Goal: Answer question/provide support: Share knowledge or assist other users

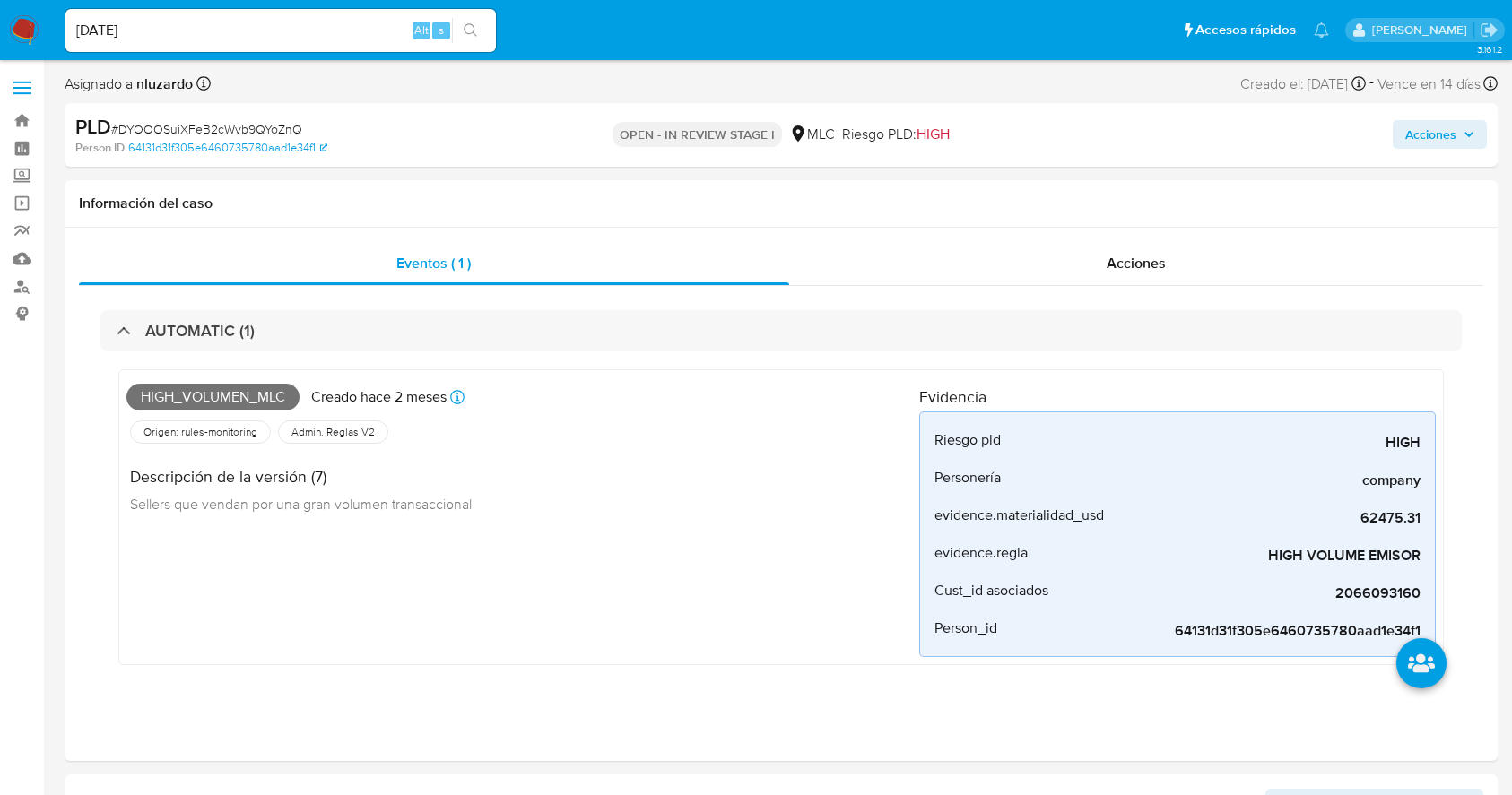
select select "10"
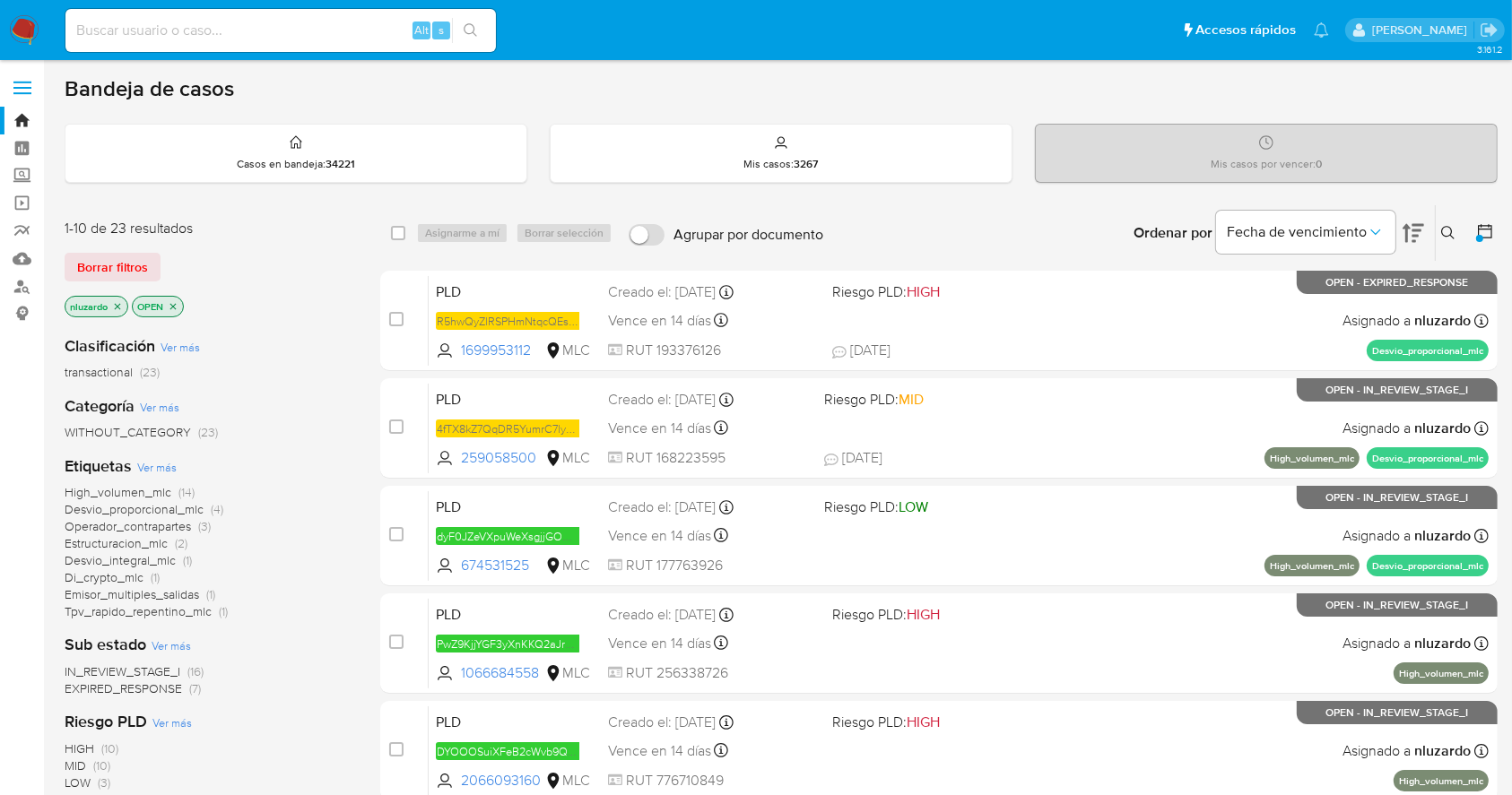
click at [1210, 81] on div "Bandeja de casos" at bounding box center [781, 88] width 1433 height 27
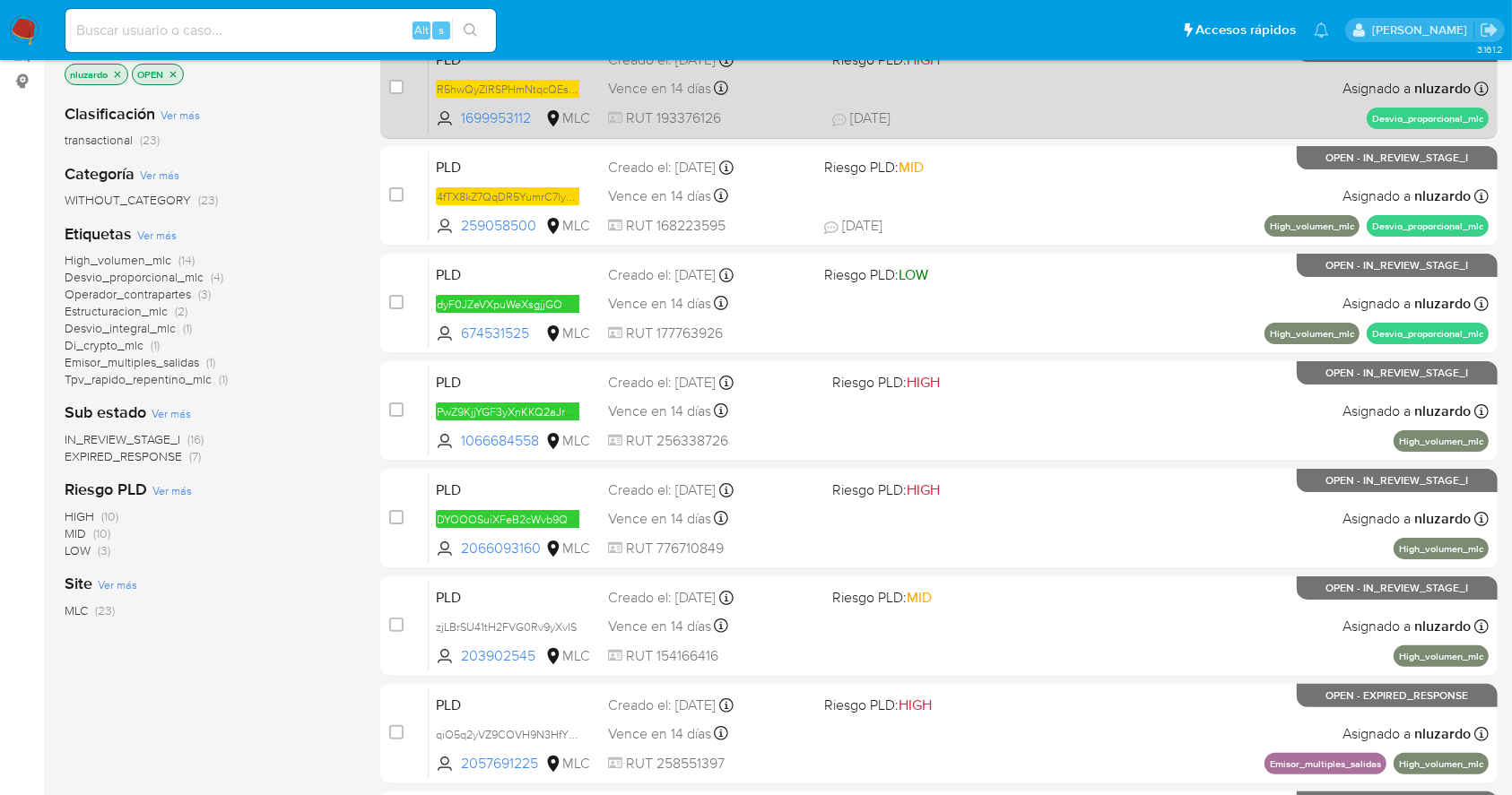
scroll to position [239, 0]
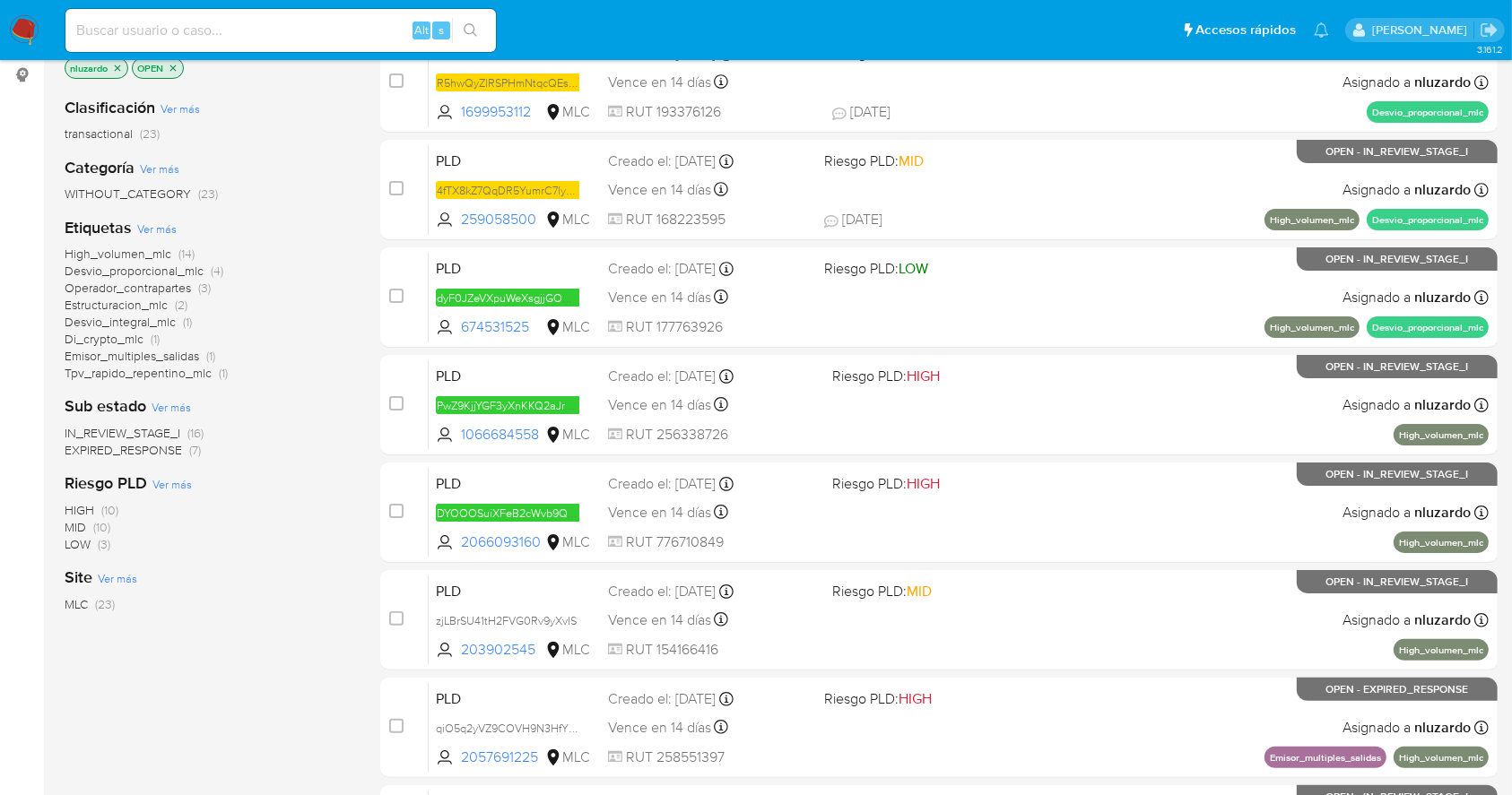
click at [319, 687] on div "Clasificación Ver más transactional (23) Categoría Ver más WITHOUT_CATEGORY (23…" at bounding box center [208, 387] width 287 height 609
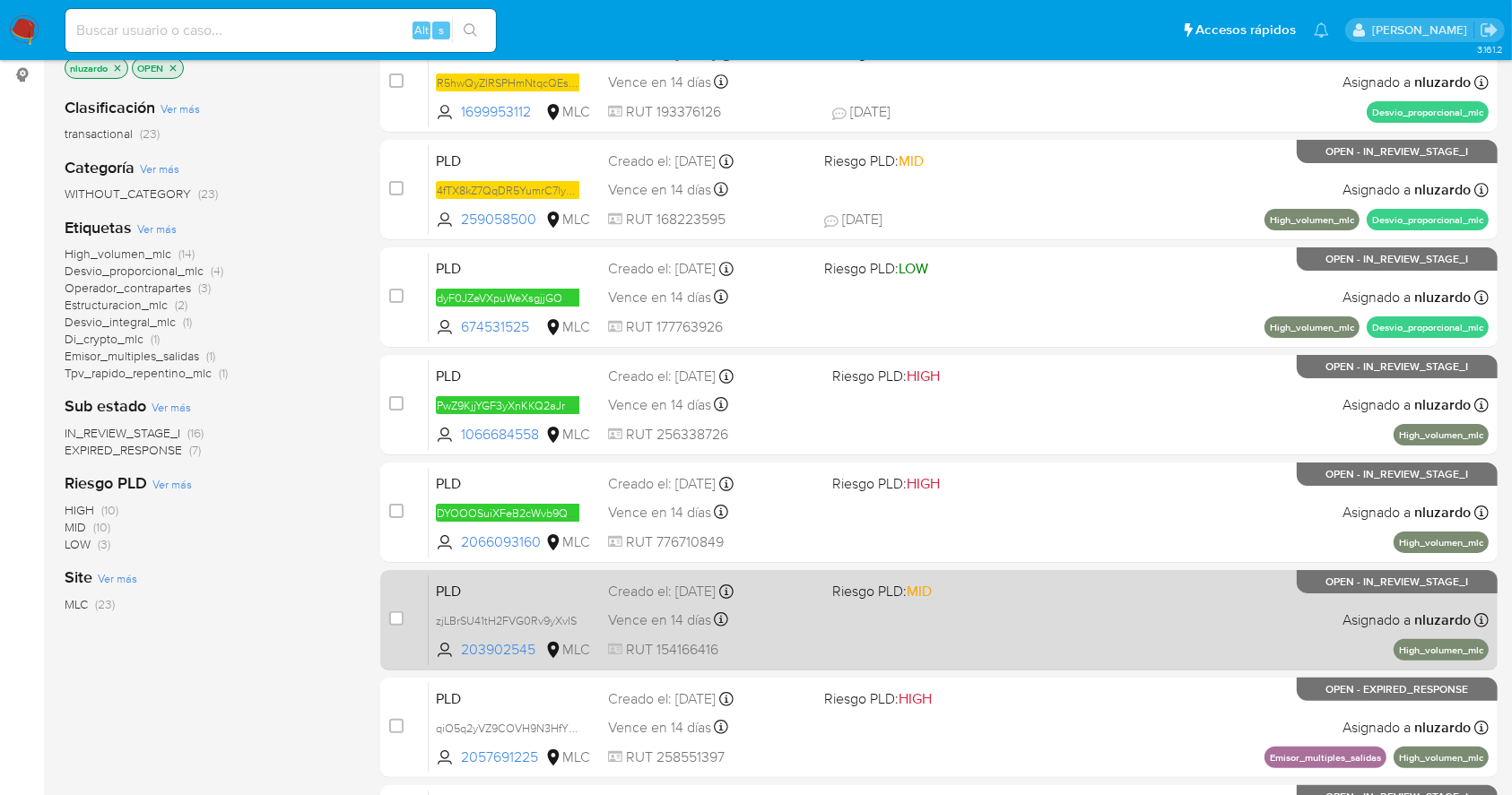
click at [877, 623] on div "PLD zjLBrSU41tH2FVG0Rv9yXvIS 203902545 MLC Riesgo PLD: MID Creado el: [DATE] Cr…" at bounding box center [958, 619] width 1060 height 90
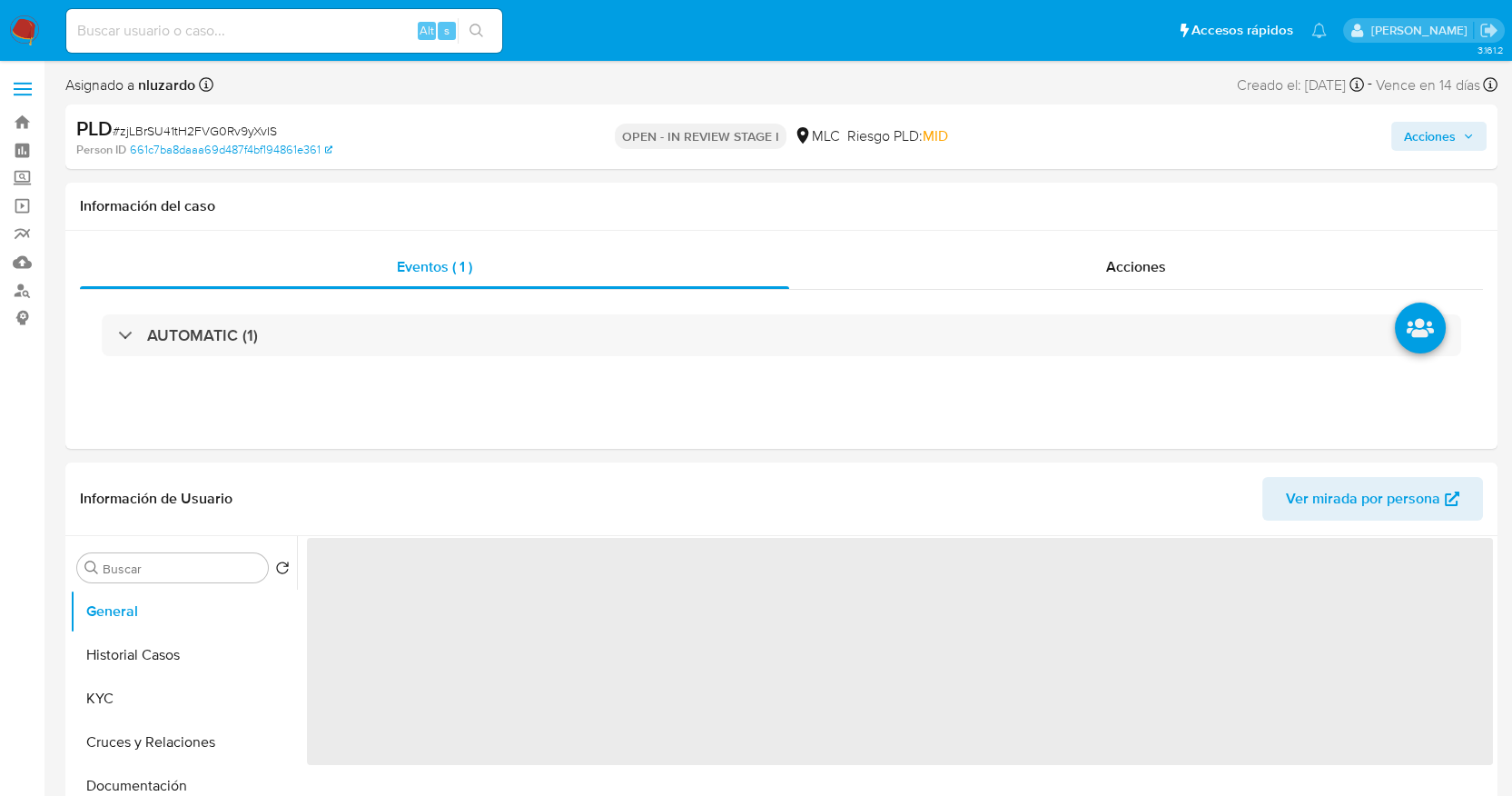
select select "10"
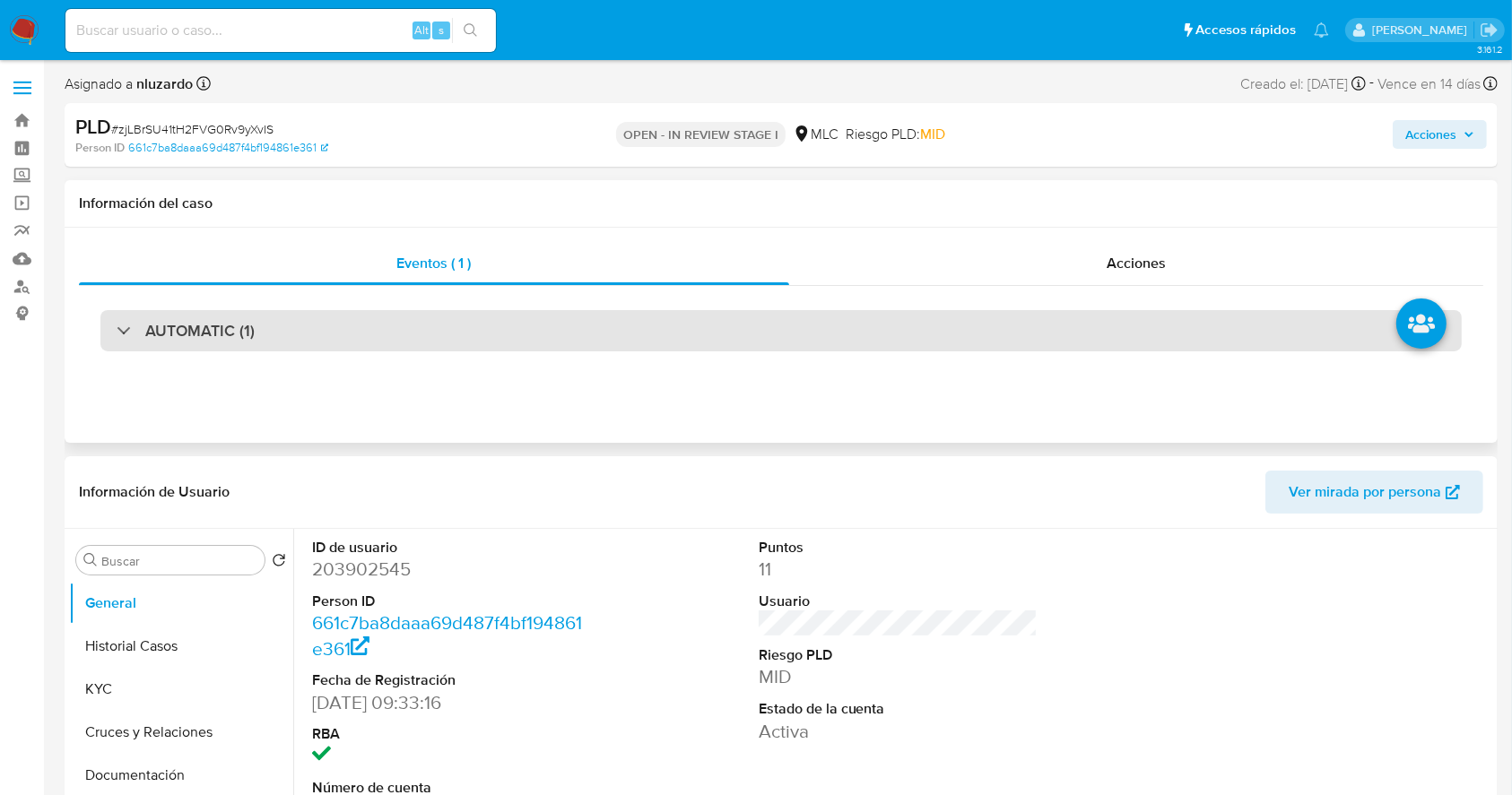
drag, startPoint x: 177, startPoint y: 330, endPoint x: 198, endPoint y: 340, distance: 23.3
click at [177, 330] on h3 "AUTOMATIC (1)" at bounding box center [200, 331] width 110 height 20
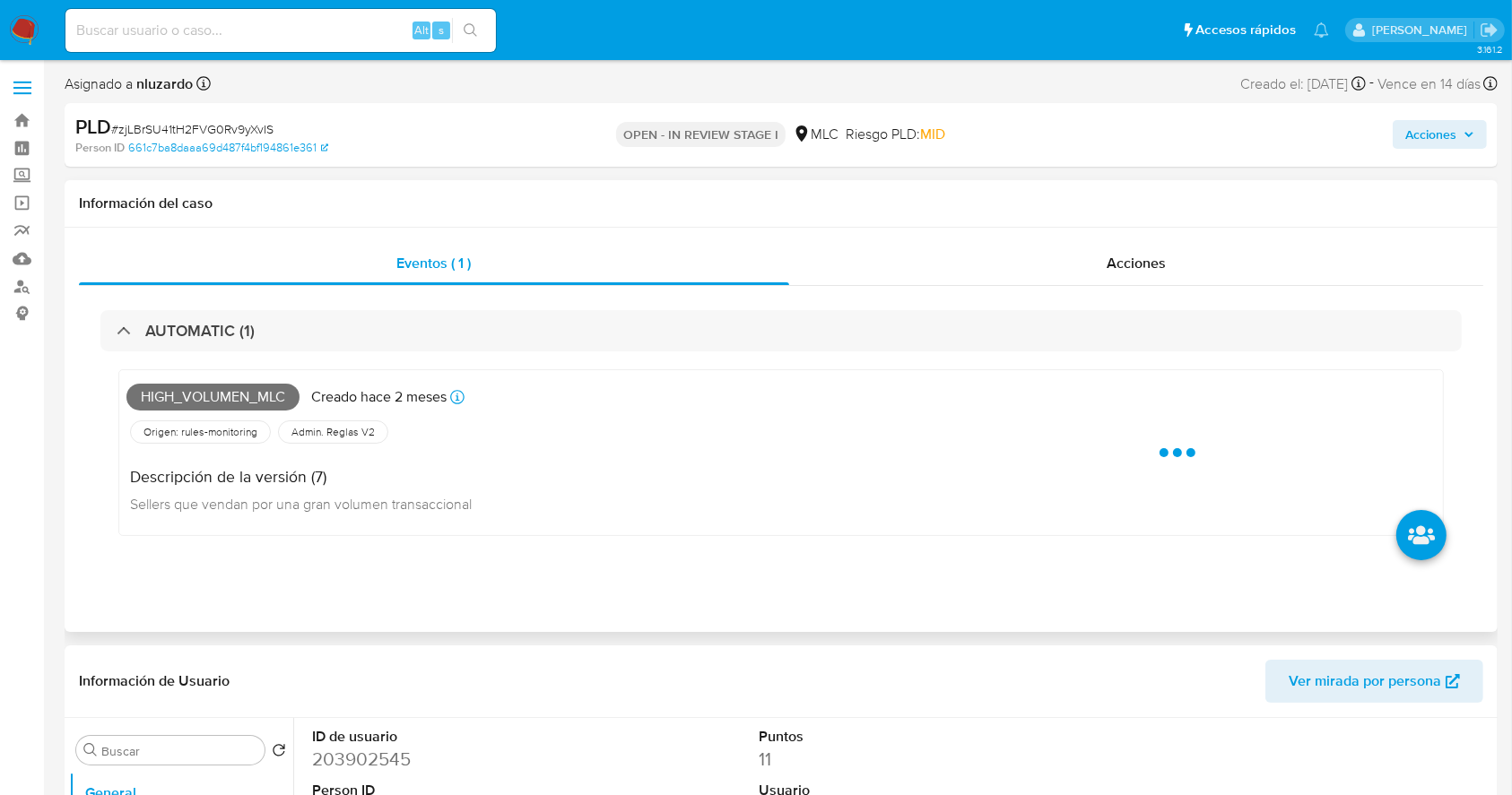
click at [224, 384] on span "High_volumen_mlc" at bounding box center [213, 397] width 173 height 27
copy span "High_volumen_mlc"
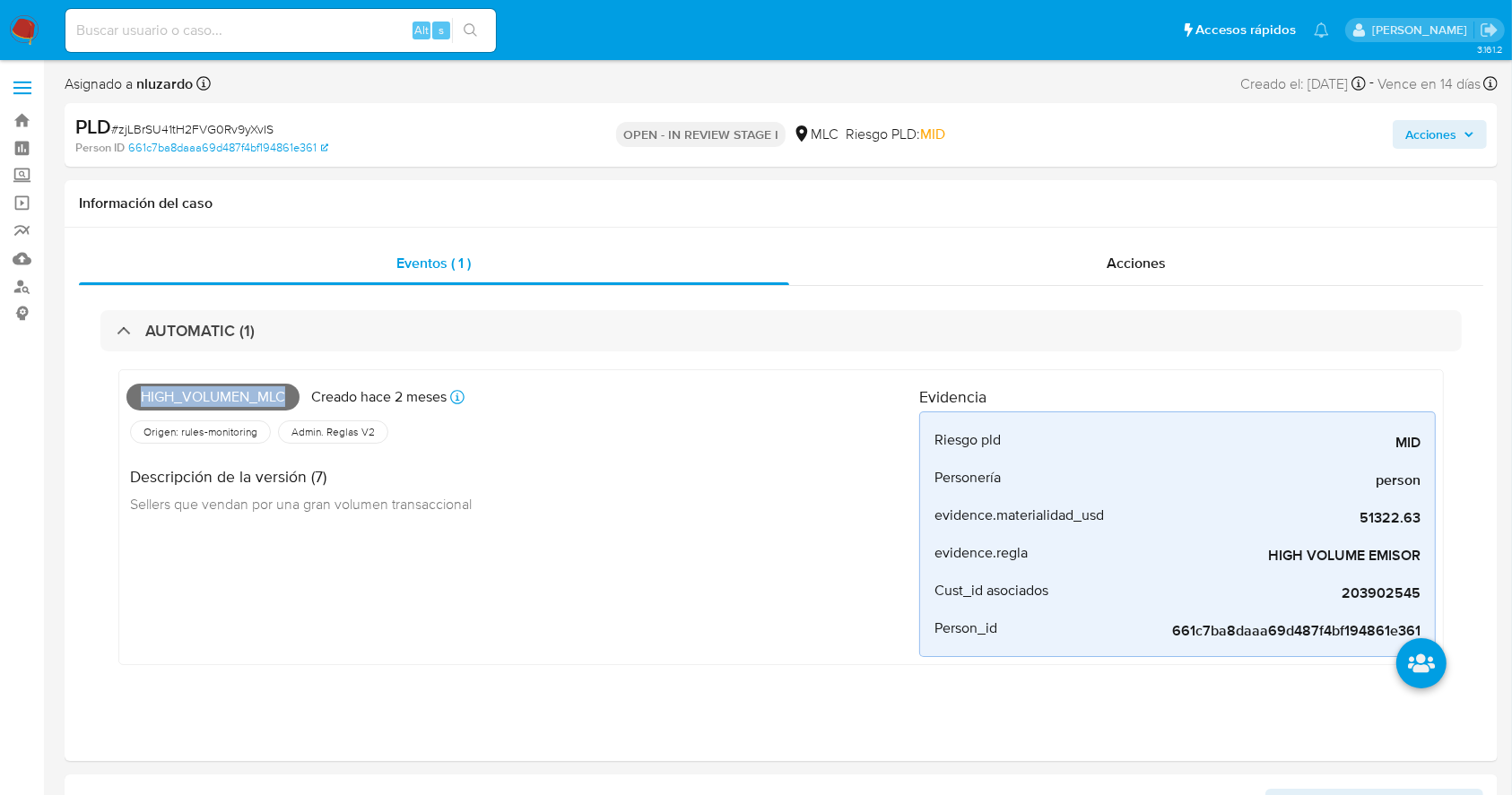
click at [171, 29] on input at bounding box center [280, 30] width 430 height 23
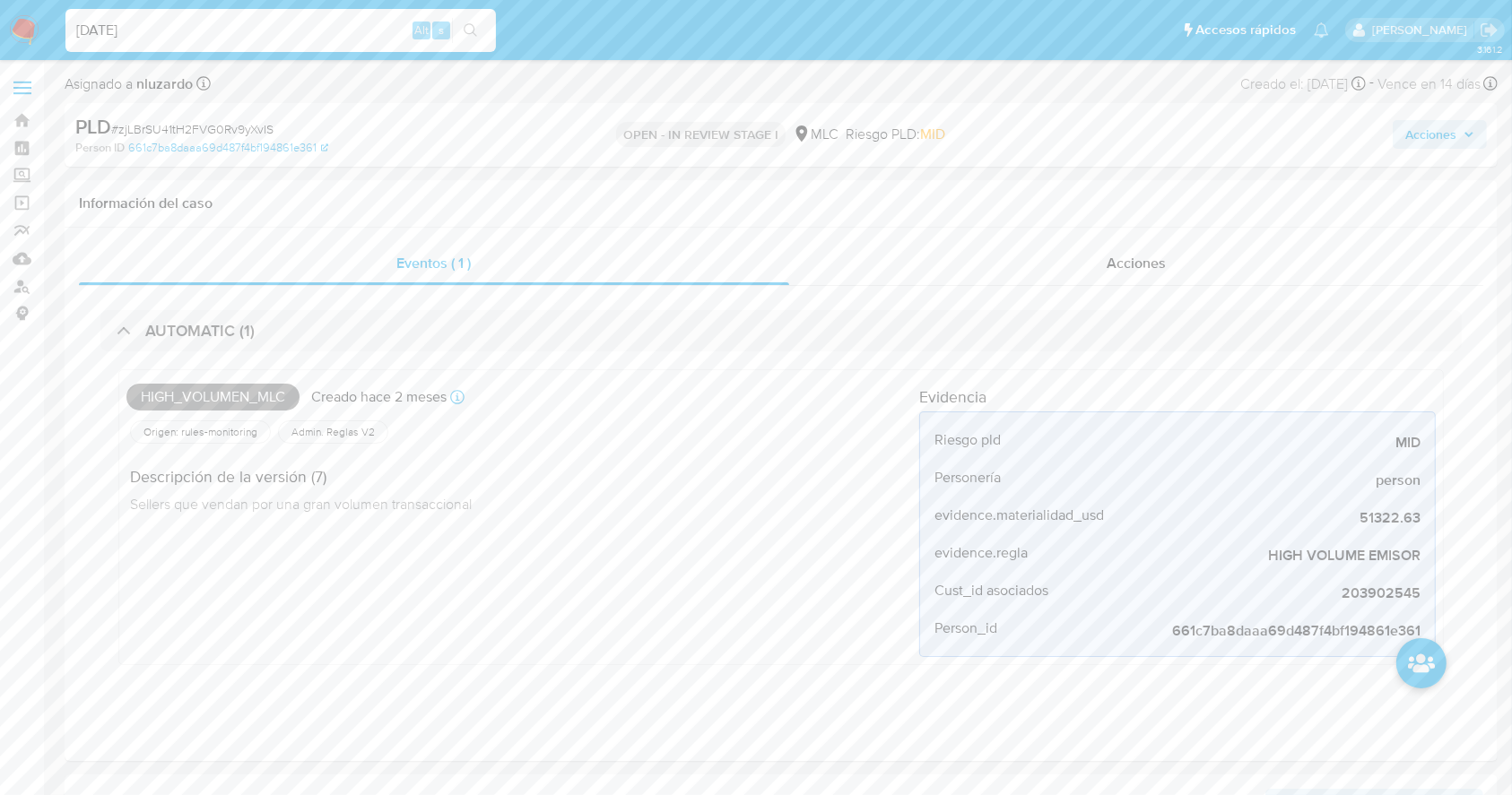
type input "26/09/2025"
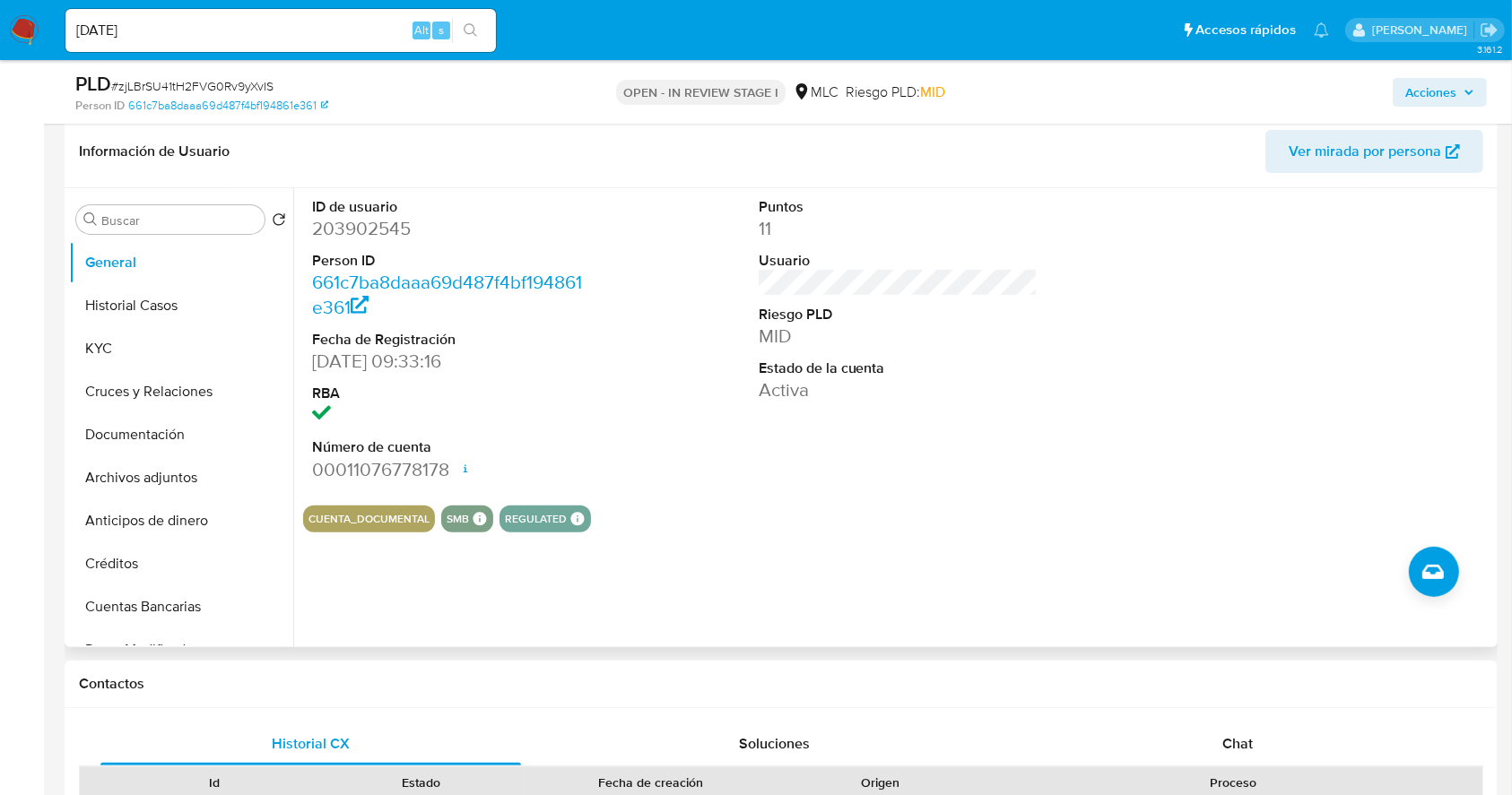
scroll to position [597, 0]
click at [709, 349] on div "ID de usuario 203902545 Person ID 661c7ba8daaa69d487f4bf194861e361 Fecha de Reg…" at bounding box center [897, 338] width 1190 height 303
click at [91, 331] on button "KYC" at bounding box center [174, 346] width 210 height 43
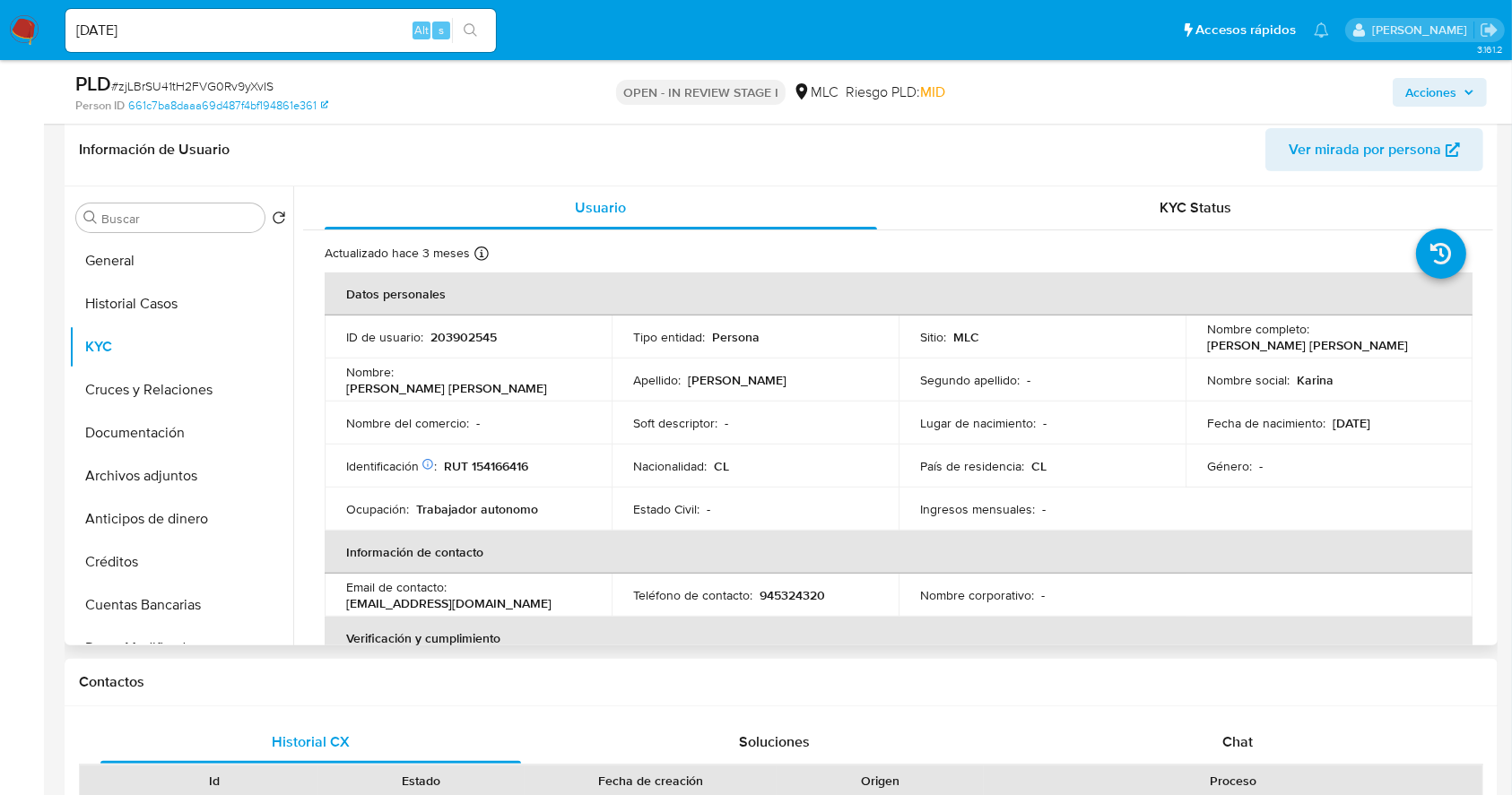
click at [1210, 343] on p "Karina Irene Aedo Saravia" at bounding box center [1307, 345] width 201 height 16
drag, startPoint x: 1410, startPoint y: 330, endPoint x: 1378, endPoint y: 339, distance: 33.2
click at [1378, 339] on div "Nombre completo : Karina Irene Aedo Saravia" at bounding box center [1328, 337] width 244 height 33
copy p "Karina Irene Aedo Saravia"
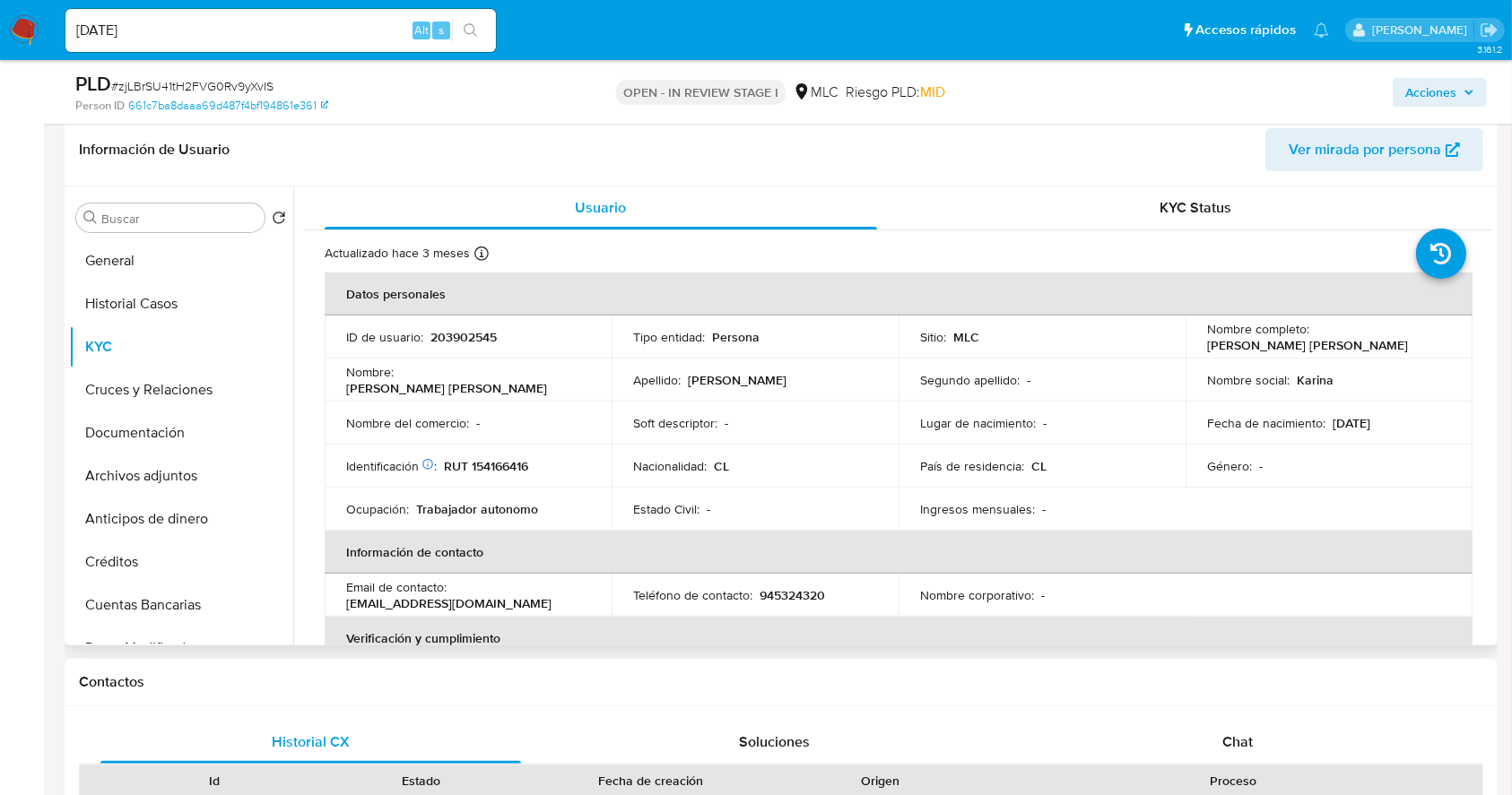
click at [733, 441] on td "Soft descriptor : -" at bounding box center [754, 423] width 287 height 43
click at [480, 472] on p "RUT 154166416" at bounding box center [486, 465] width 85 height 16
copy p "154166416"
click at [717, 493] on td "Estado Civil : -" at bounding box center [754, 509] width 287 height 43
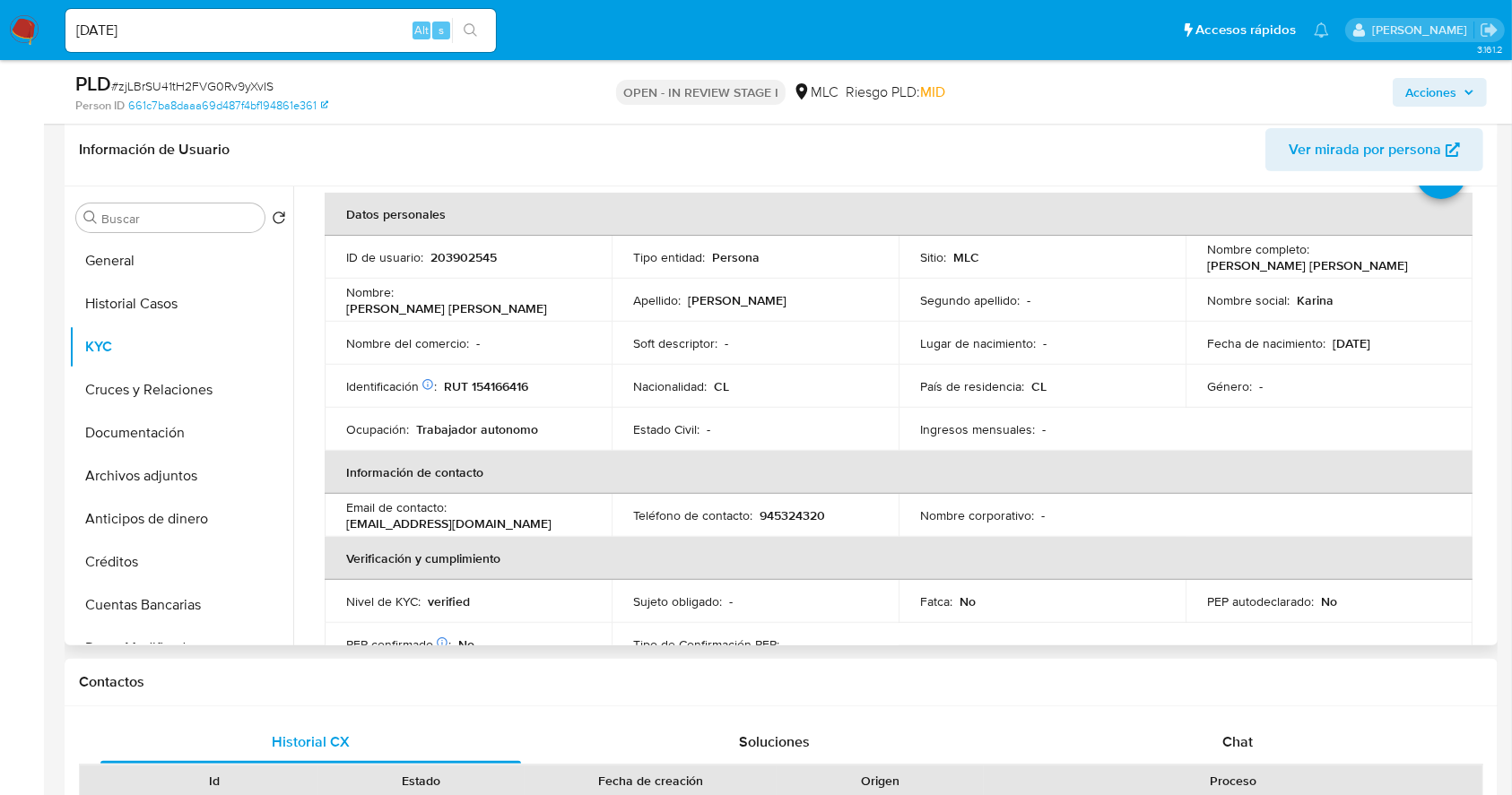
scroll to position [77, 0]
click at [1011, 400] on td "País de residencia : CL" at bounding box center [1041, 389] width 287 height 43
click at [469, 253] on p "203902545" at bounding box center [463, 259] width 66 height 16
copy p "203902545"
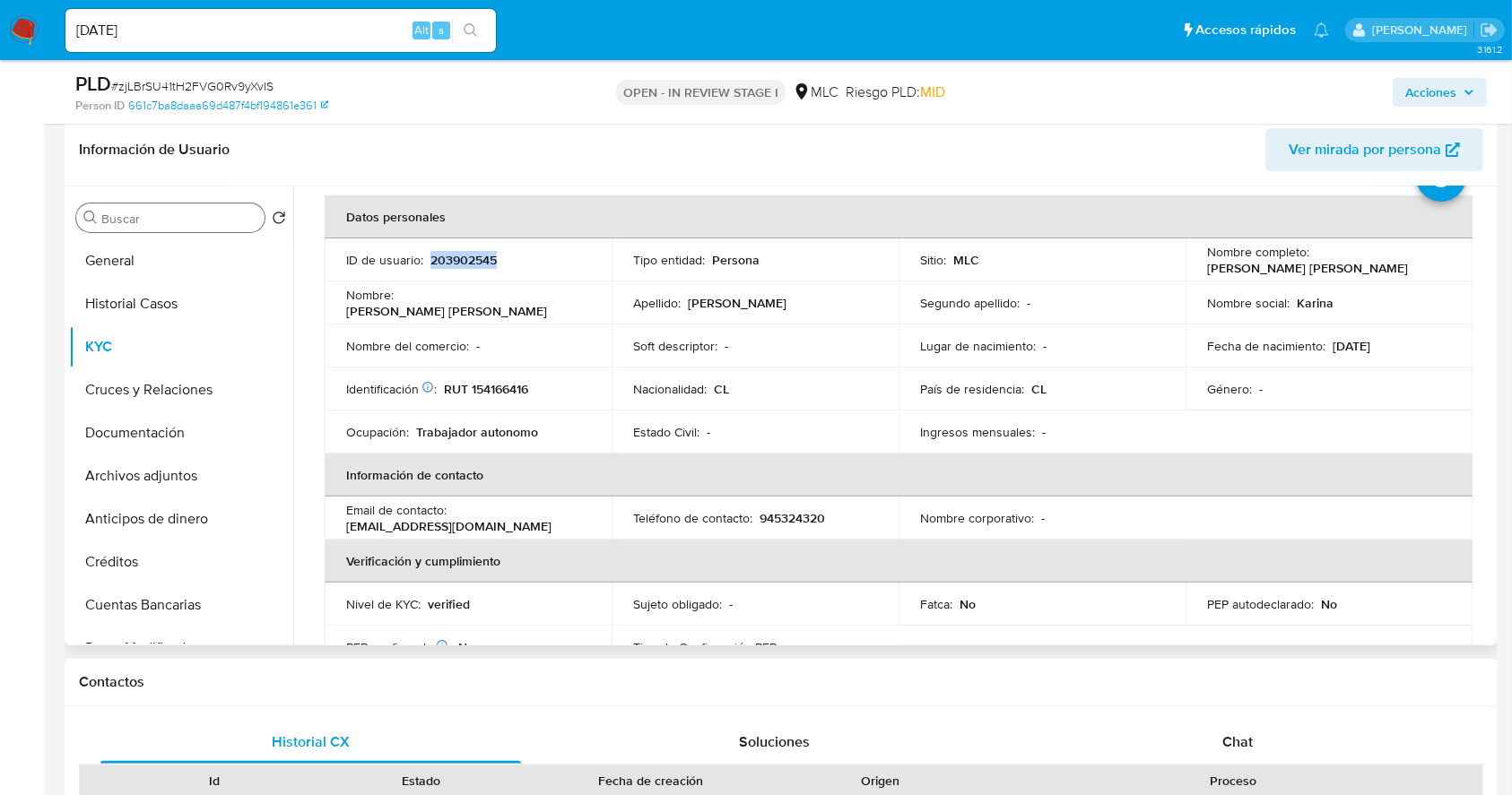
click at [154, 217] on input "Buscar" at bounding box center [179, 218] width 156 height 16
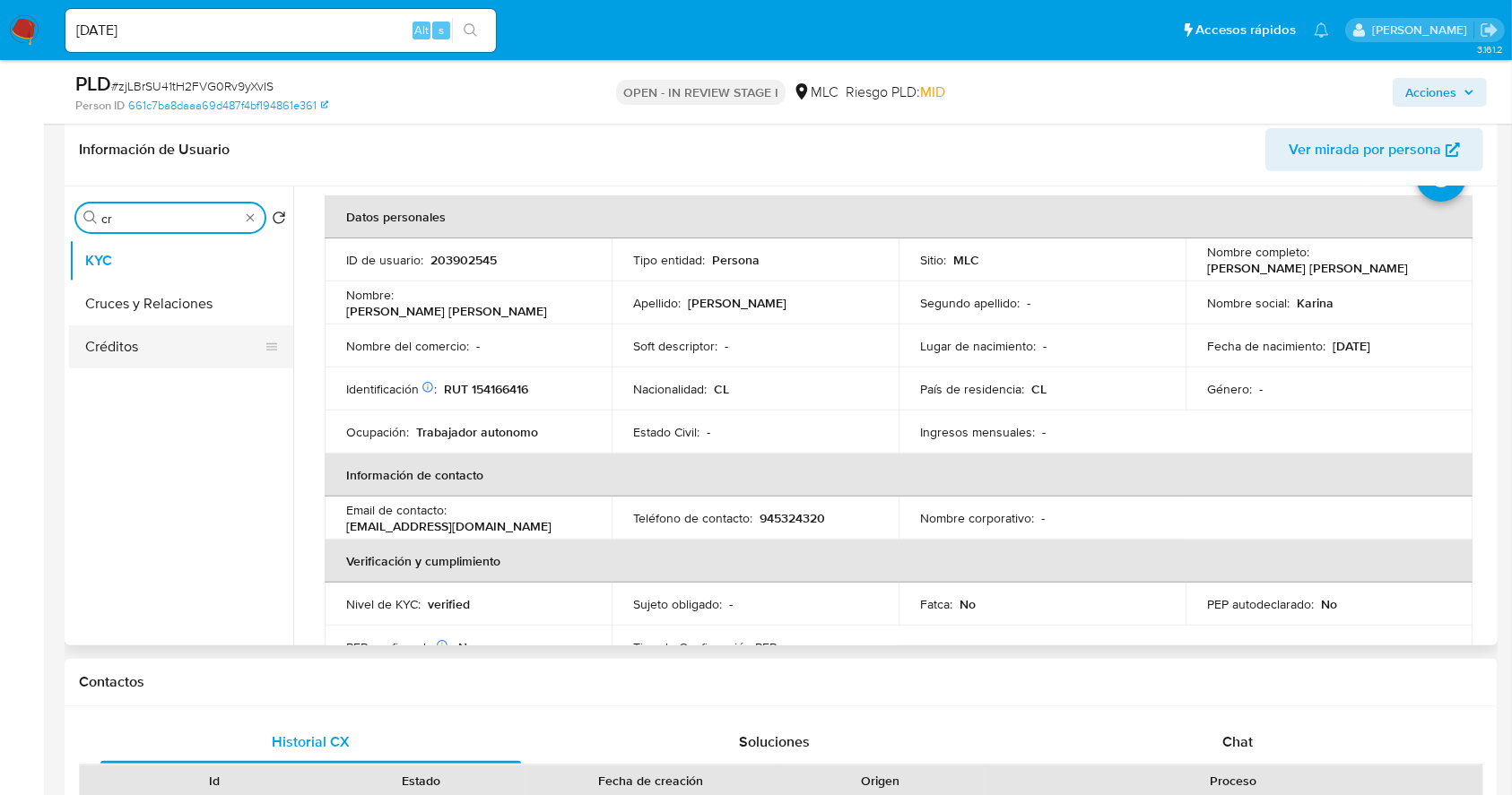
type input "cr"
click at [169, 300] on button "Cruces y Relaciones" at bounding box center [180, 304] width 224 height 43
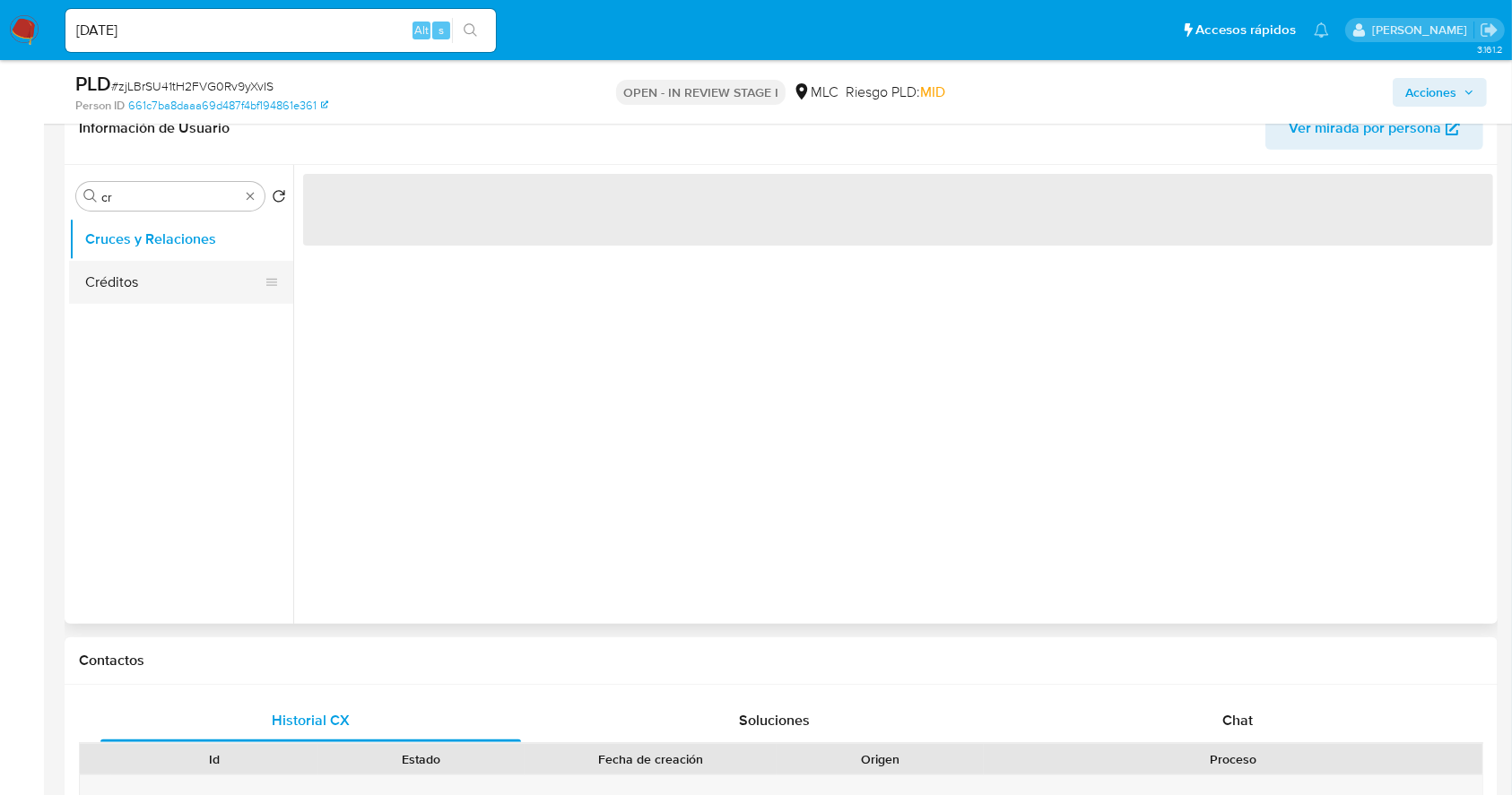
scroll to position [0, 0]
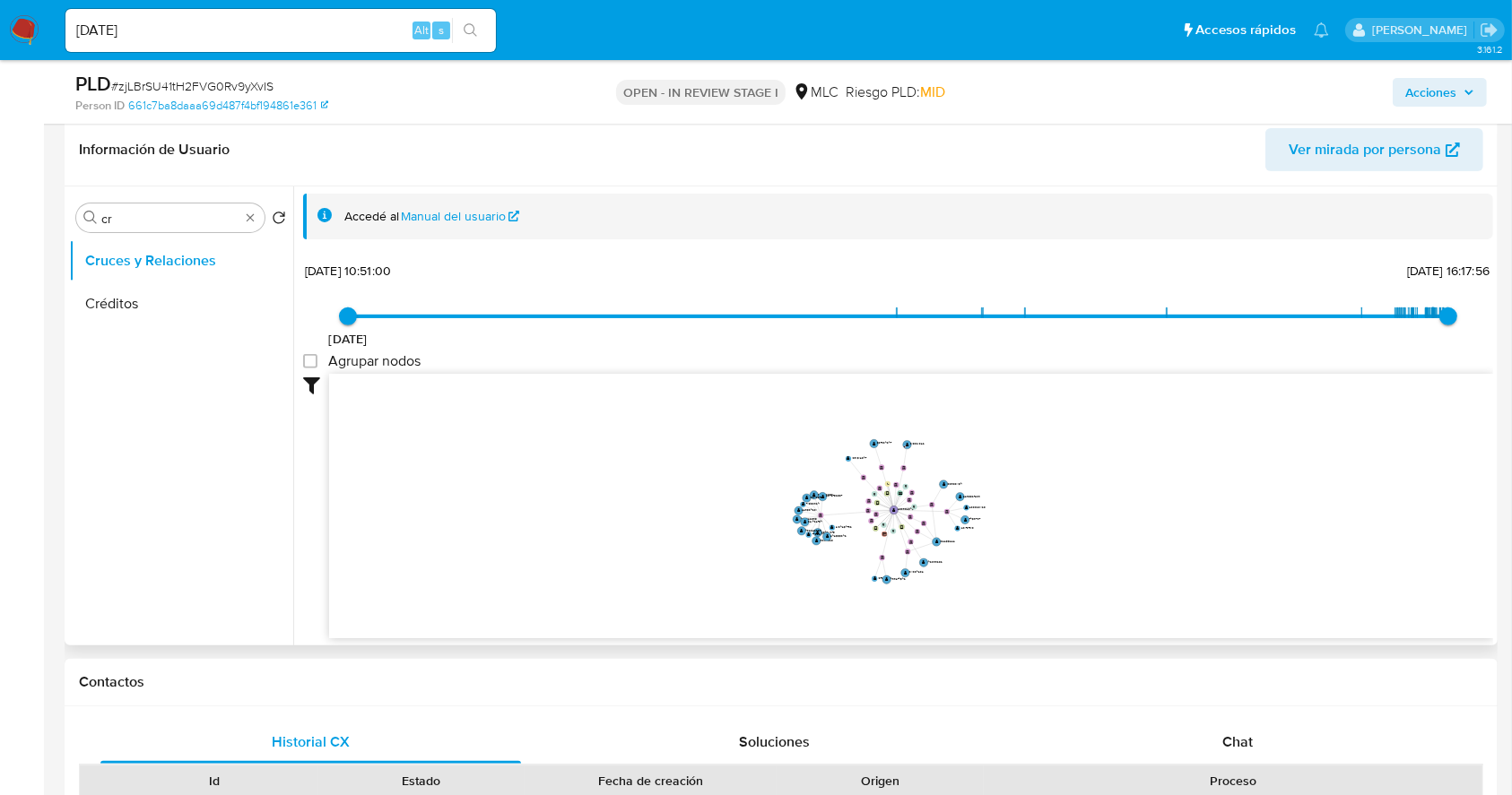
click at [850, 525] on icon "user-203902545  203902545 device-67698c0e833e777b98f04925  device-61d65535088…" at bounding box center [910, 504] width 1164 height 260
drag, startPoint x: 854, startPoint y: 523, endPoint x: 845, endPoint y: 530, distance: 11.4
click at [845, 530] on icon "user-203902545  203902545 device-67698c0e833e777b98f04925  device-61d65535088…" at bounding box center [910, 504] width 1164 height 260
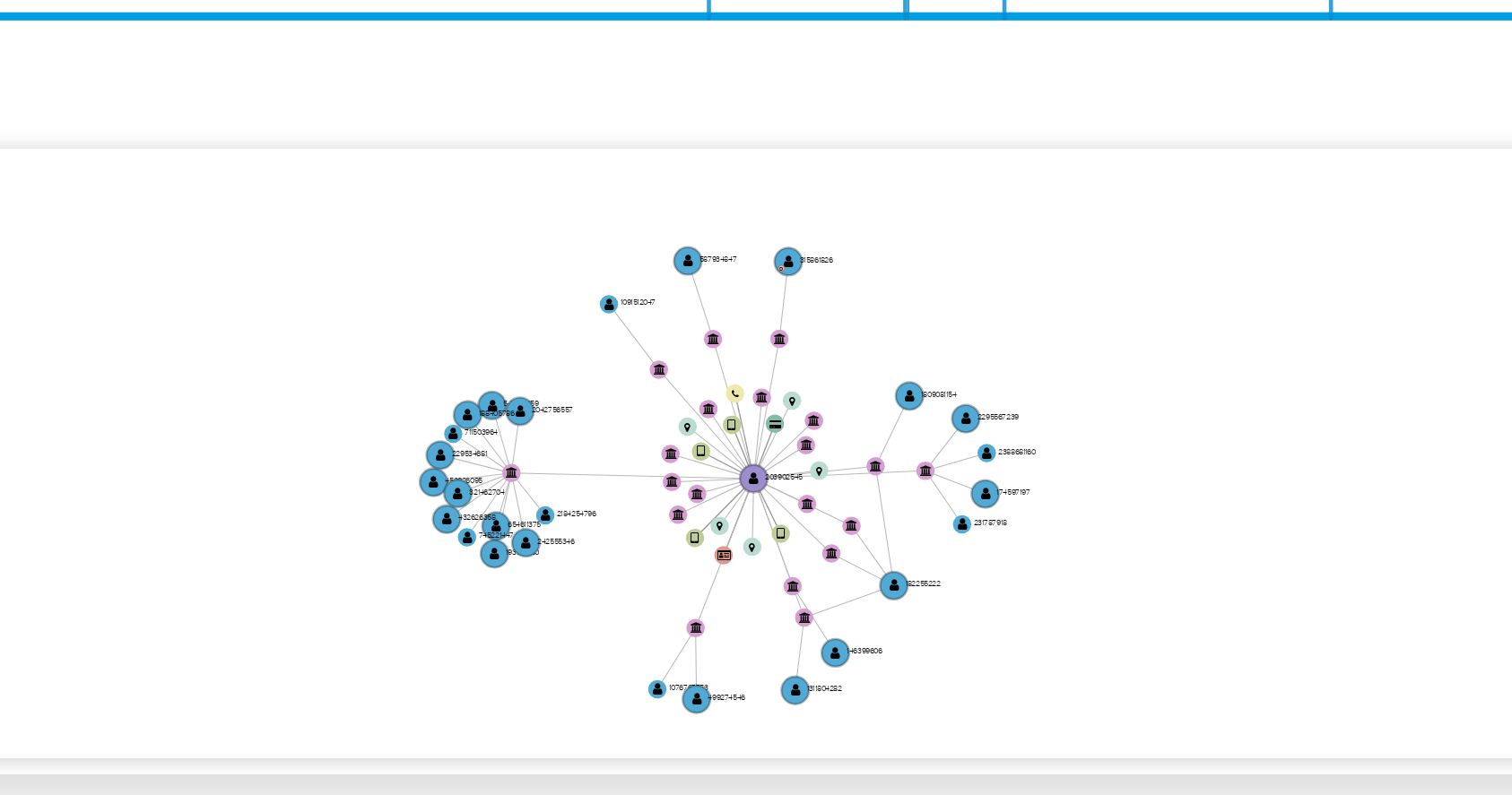
drag, startPoint x: 973, startPoint y: 583, endPoint x: 990, endPoint y: 581, distance: 17.1
click at [990, 581] on icon "user-203902545  203902545 device-67698c0e833e777b98f04925  device-61d65535088…" at bounding box center [910, 504] width 1164 height 260
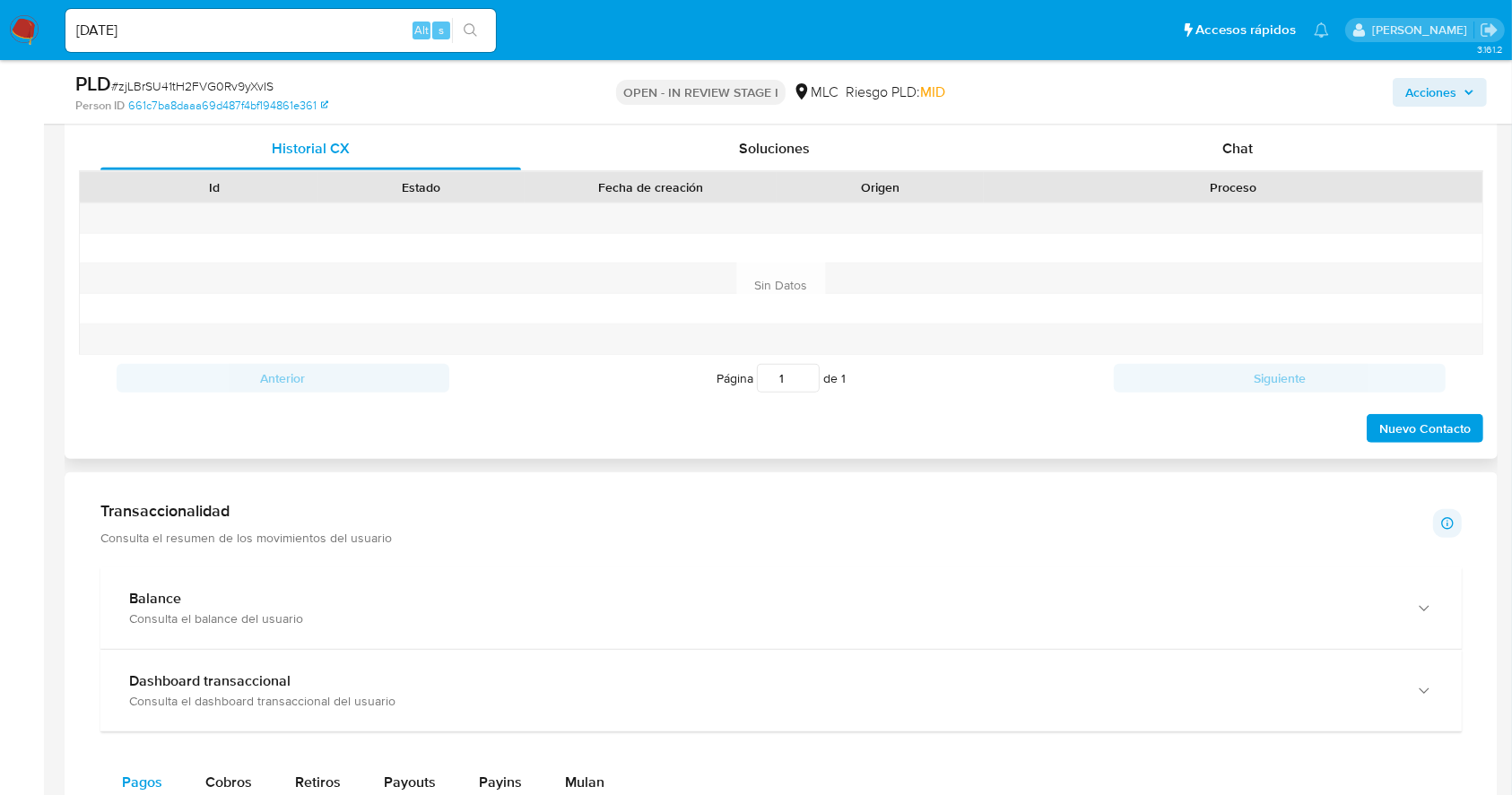
scroll to position [1194, 0]
click at [1228, 145] on span "Chat" at bounding box center [1237, 145] width 31 height 20
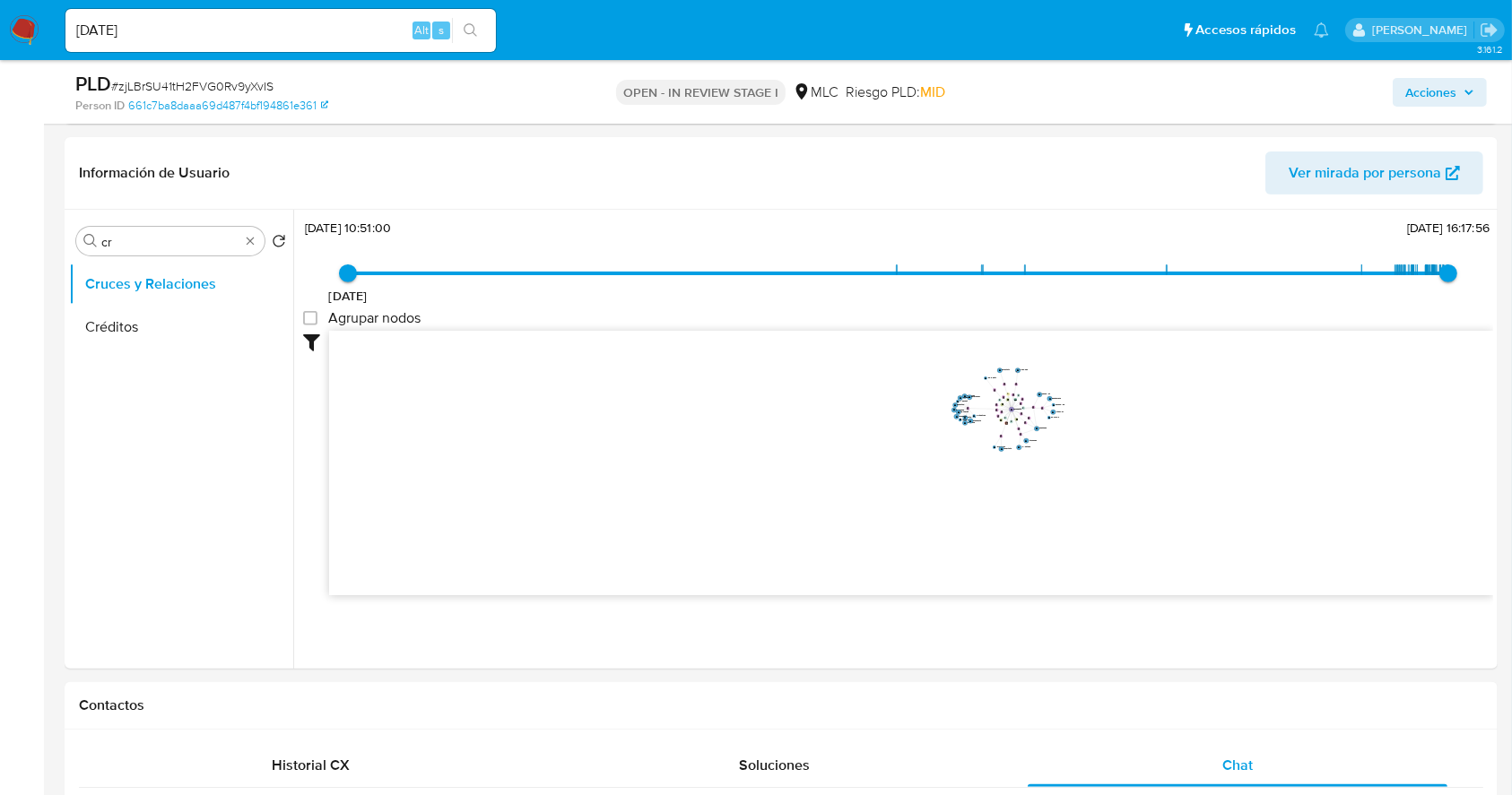
scroll to position [358, 0]
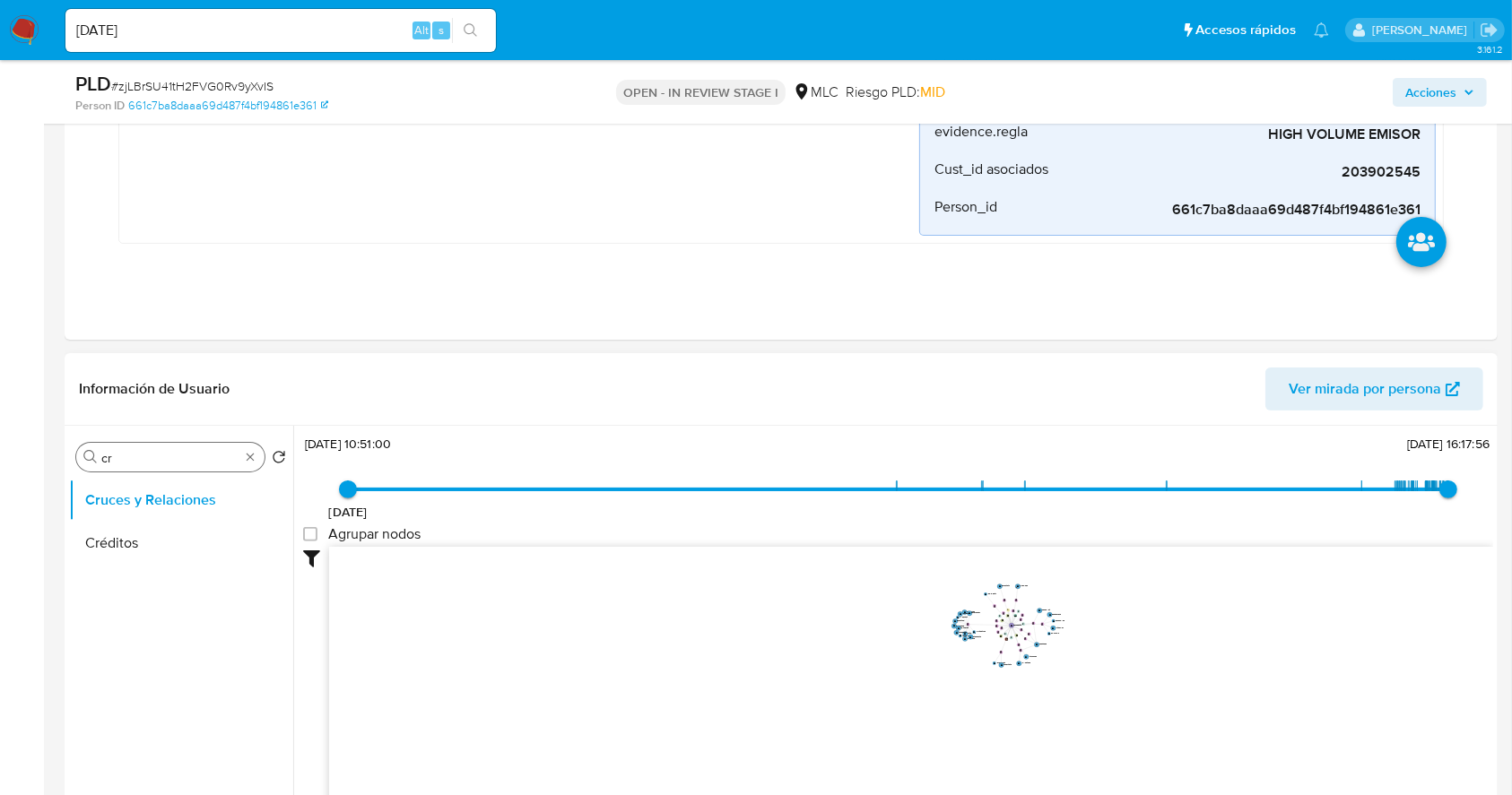
click at [172, 445] on div "Buscar cr" at bounding box center [170, 457] width 189 height 29
click at [166, 455] on input "cr" at bounding box center [170, 458] width 138 height 16
click at [163, 463] on input "cr" at bounding box center [170, 458] width 138 height 16
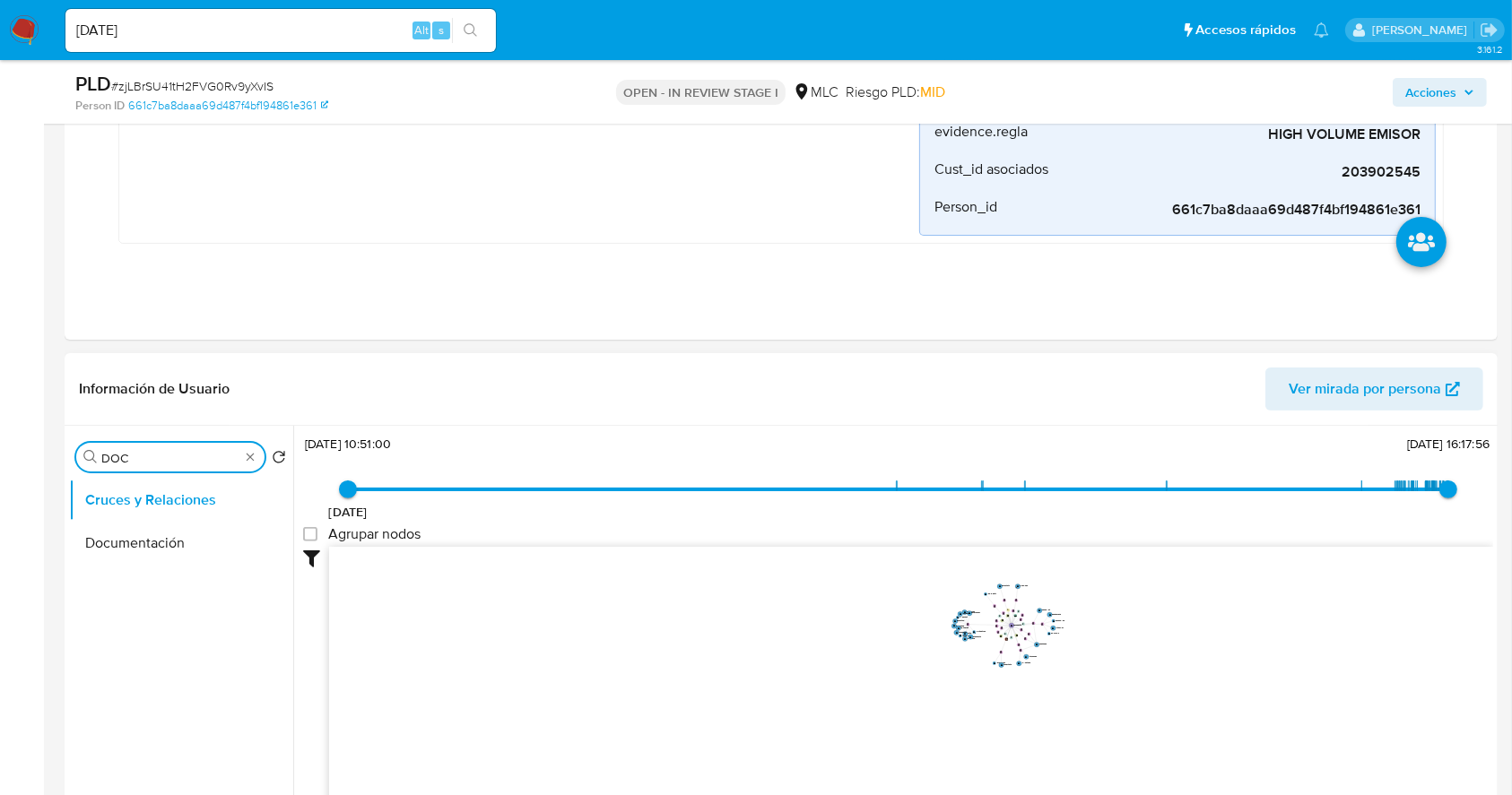
type input "DOC"
click at [174, 567] on ul "Cruces y Relaciones Documentación" at bounding box center [180, 680] width 224 height 404
click at [176, 551] on button "Documentación" at bounding box center [174, 543] width 210 height 43
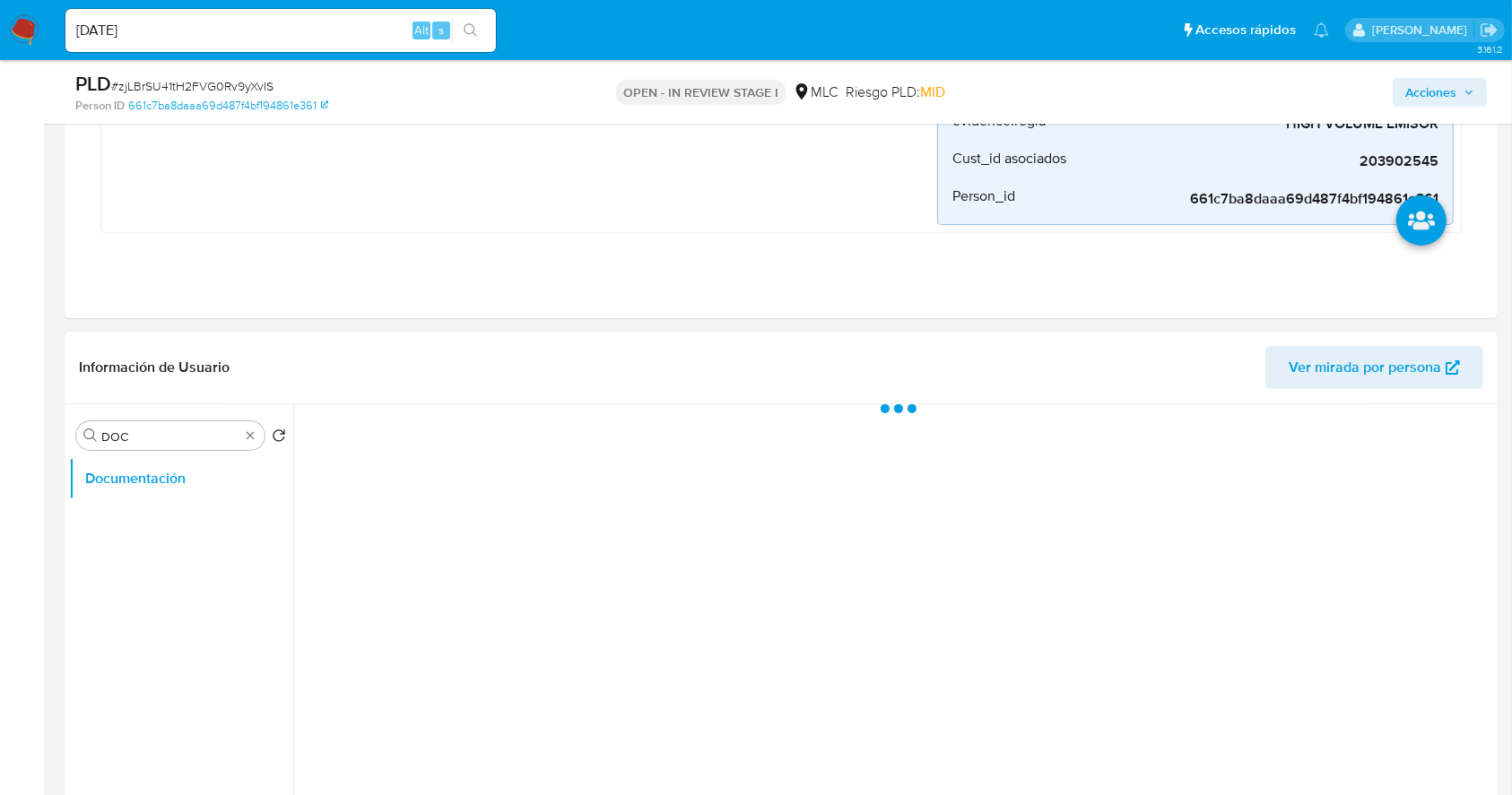
scroll to position [0, 0]
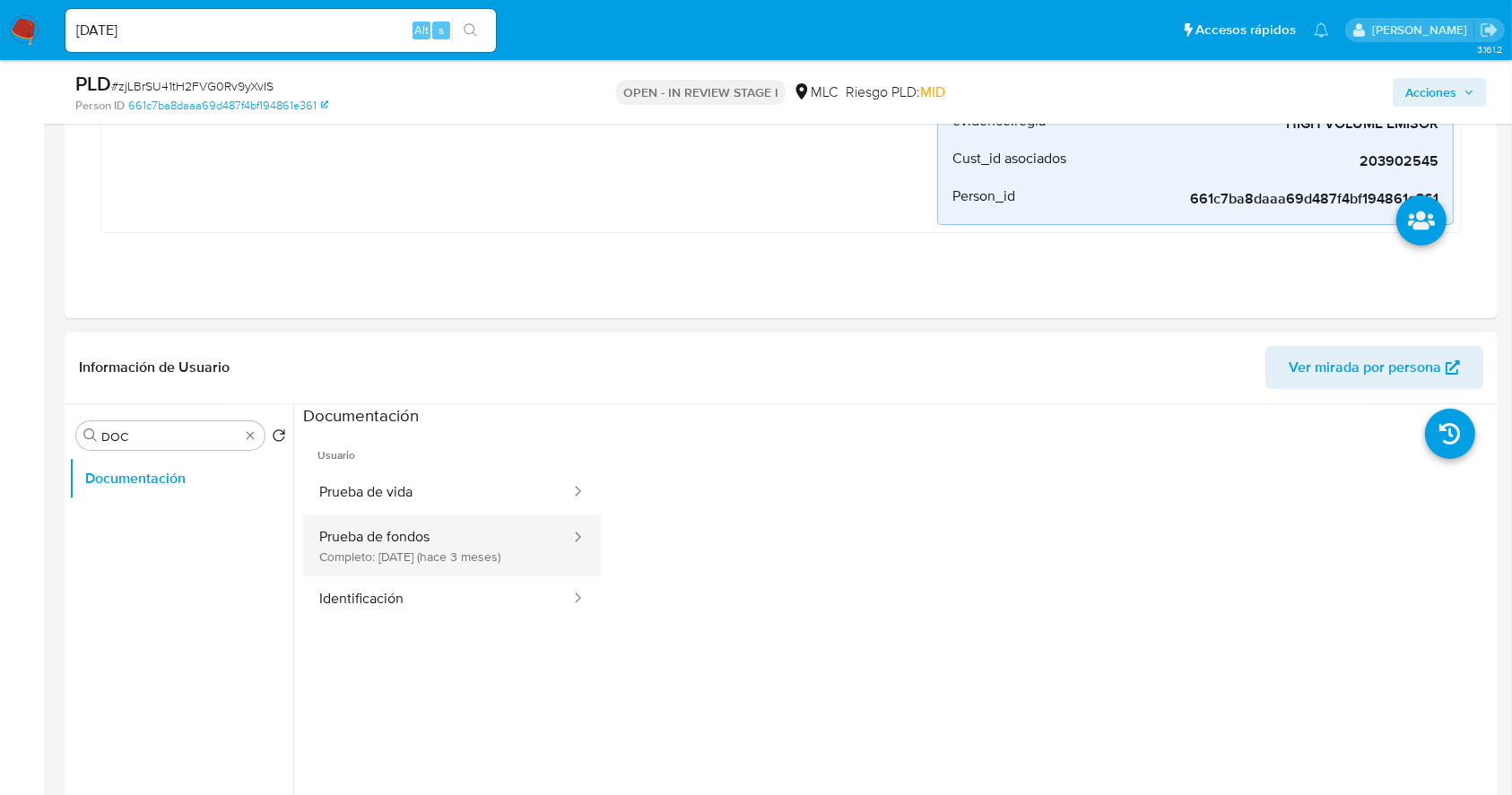
click at [478, 563] on button "Prueba de fondos Completo: 13/06/2025 (hace 3 meses)" at bounding box center [437, 546] width 269 height 61
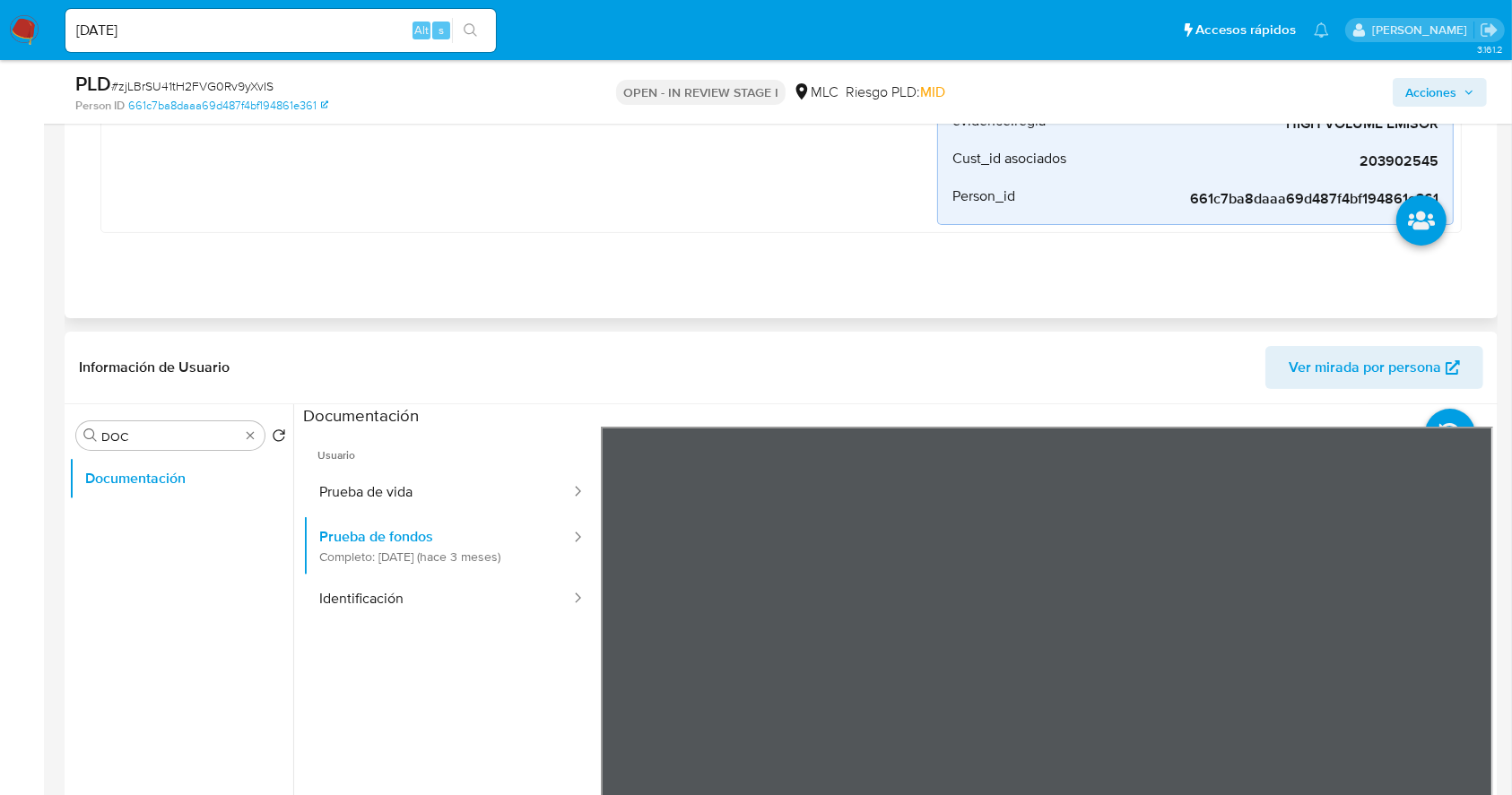
scroll to position [477, 0]
